Goal: Find specific page/section: Find specific page/section

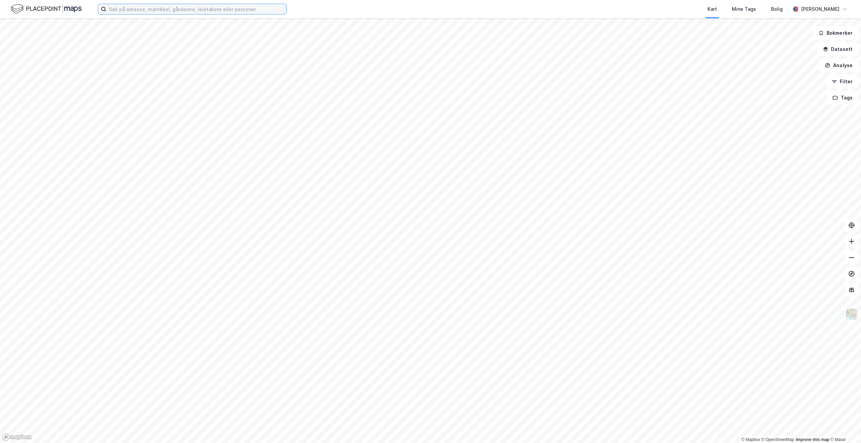
click at [173, 12] on input at bounding box center [196, 9] width 180 height 10
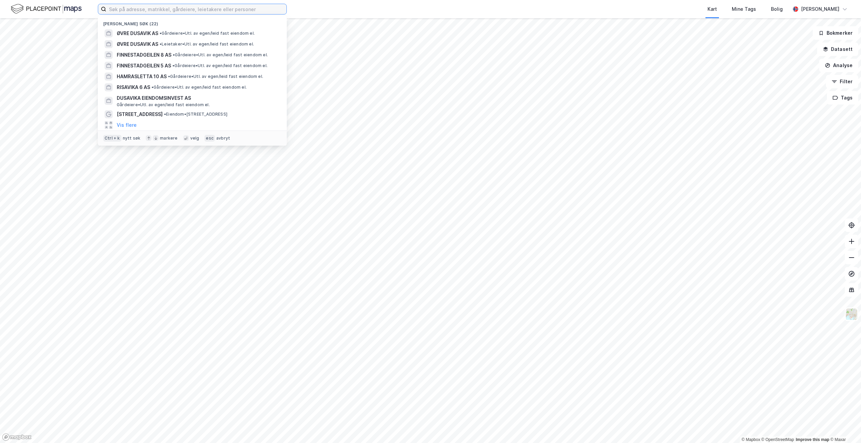
paste input "Sterkoder AS"
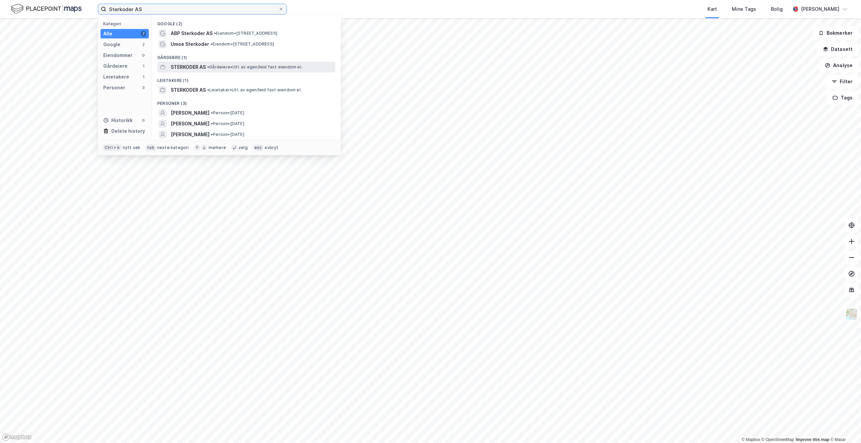
type input "Sterkoder AS"
click at [191, 66] on span "STERKODER AS" at bounding box center [188, 67] width 35 height 8
